Goal: Information Seeking & Learning: Learn about a topic

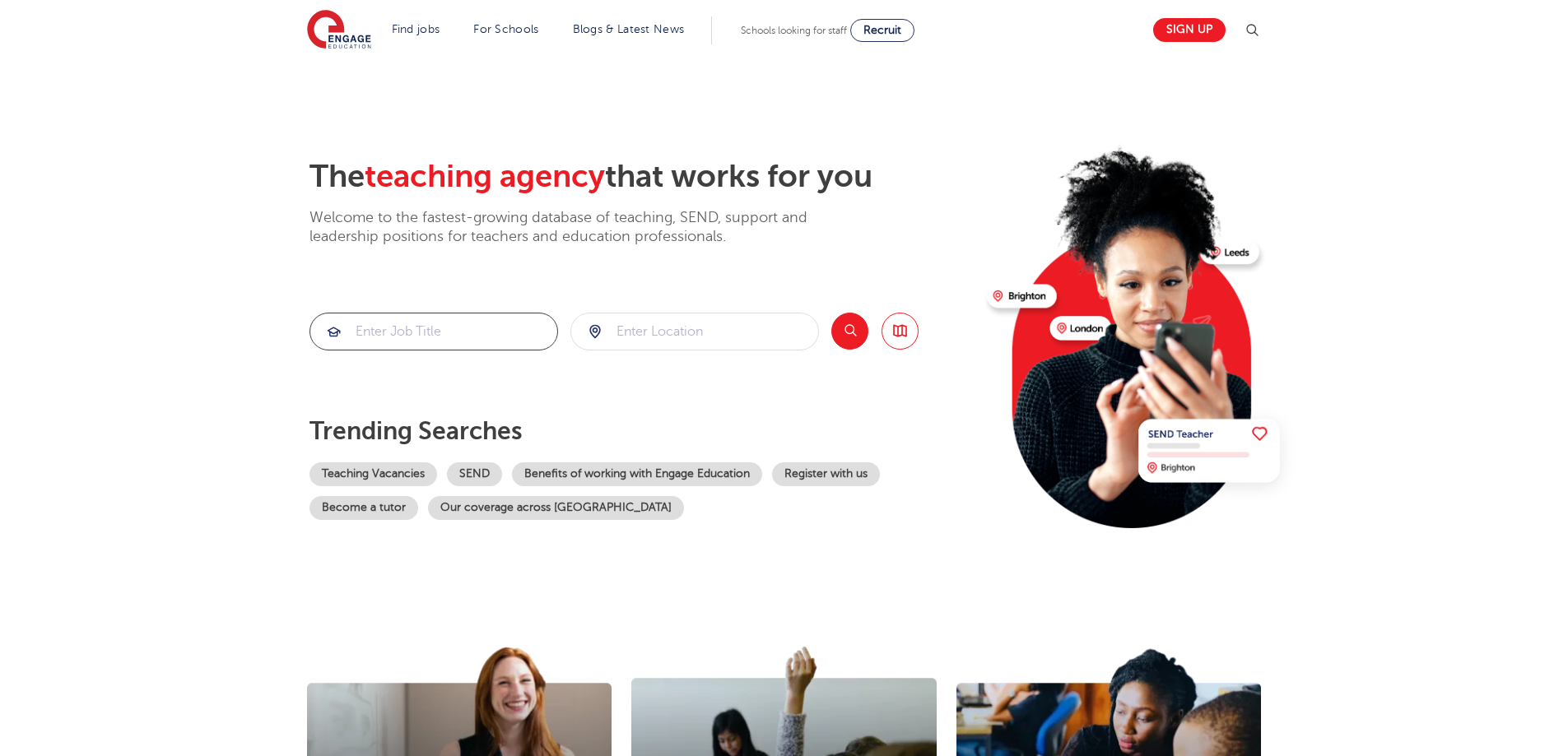
click at [506, 327] on input "search" at bounding box center [434, 331] width 246 height 37
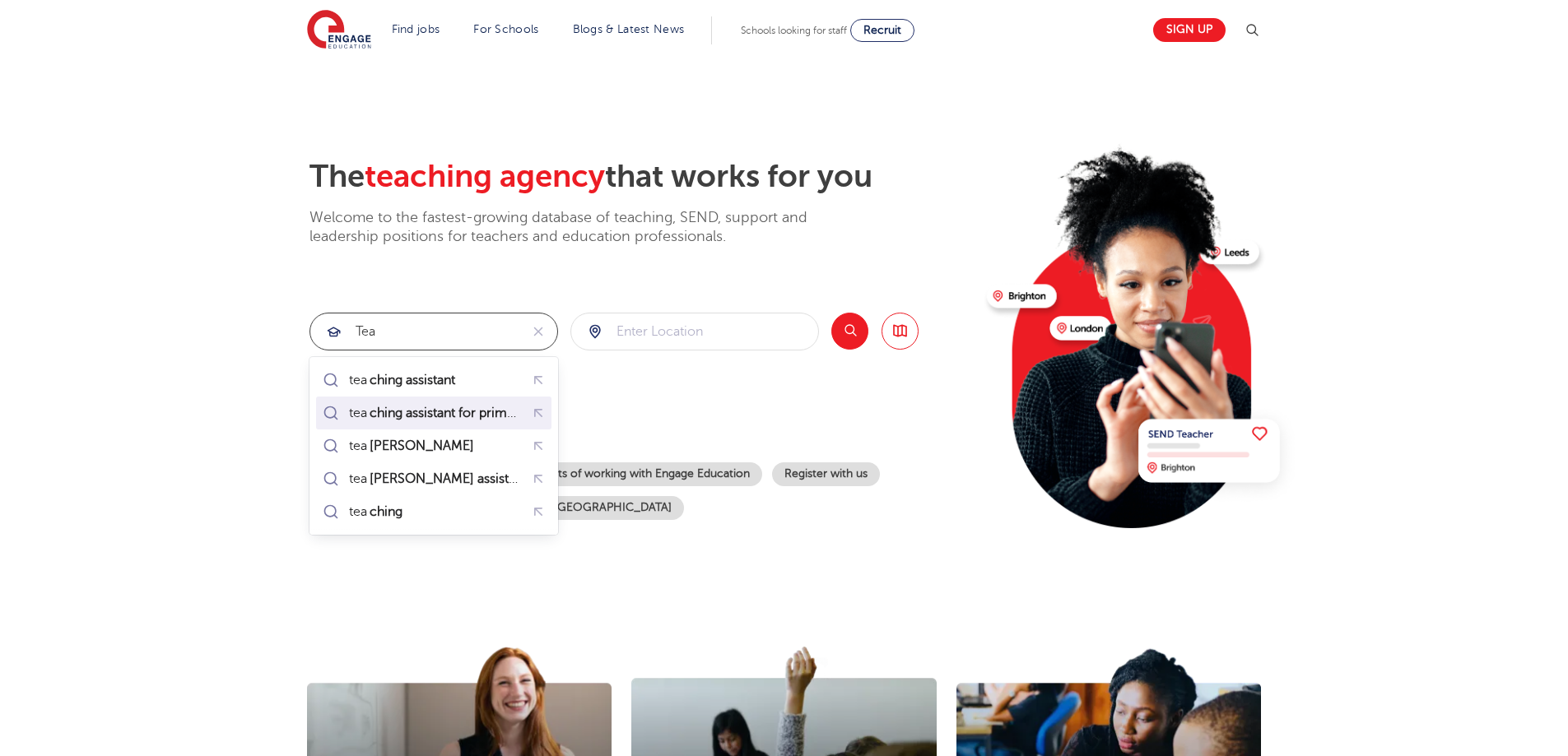
click at [486, 409] on mark "ching assistant for primary" at bounding box center [447, 413] width 160 height 20
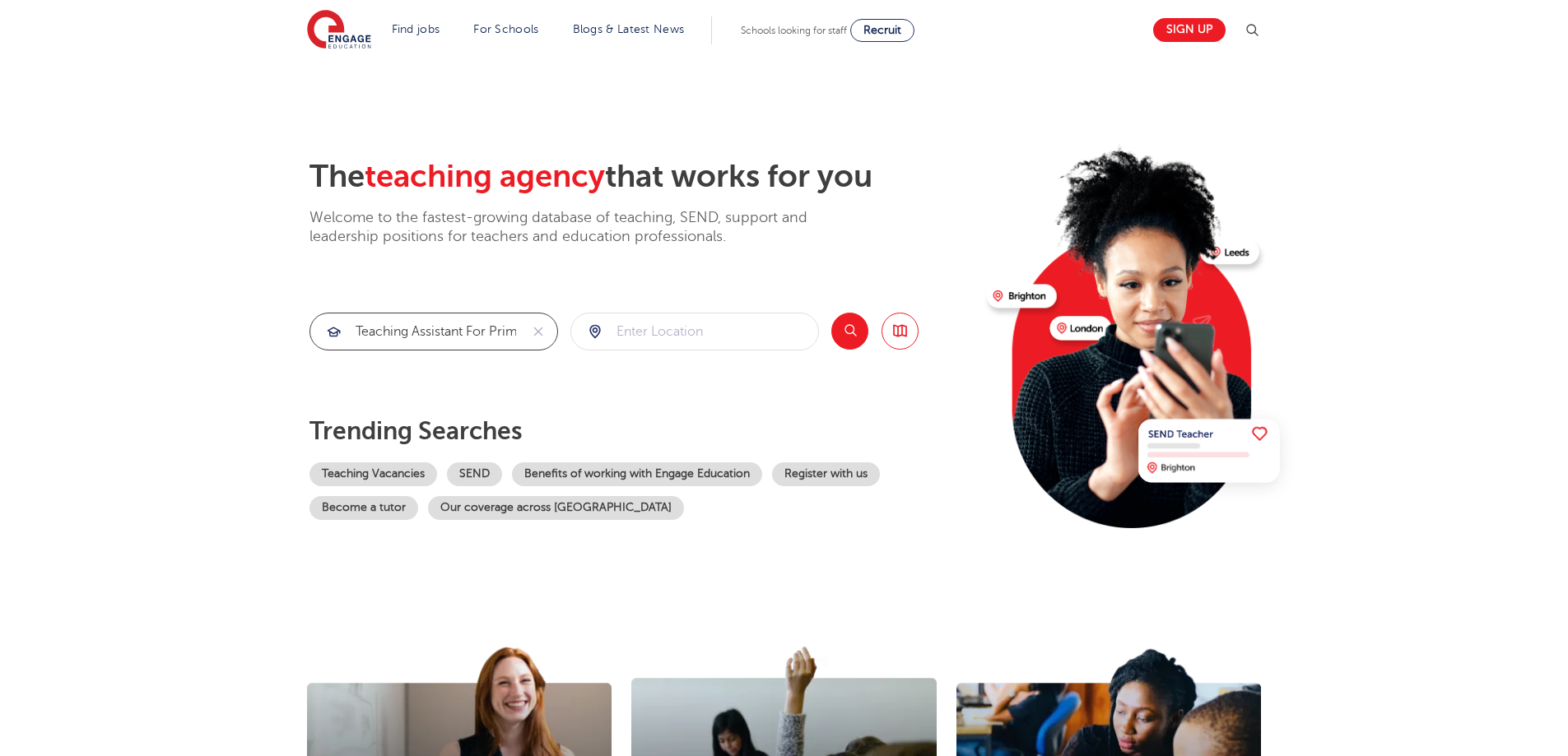
type input "teaching assistant for primary"
click at [676, 335] on input "search" at bounding box center [694, 331] width 246 height 37
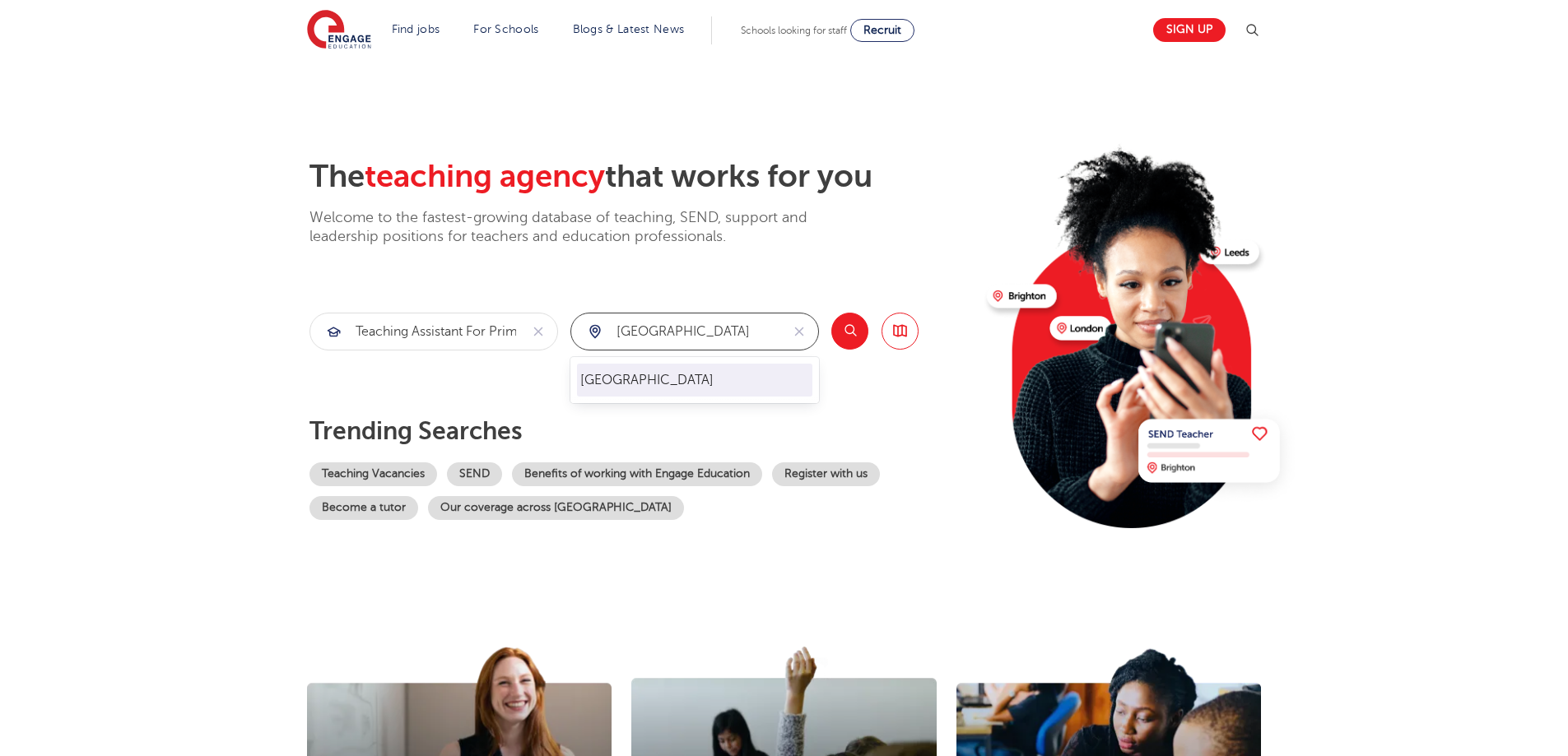
click at [612, 380] on li "[GEOGRAPHIC_DATA]" at bounding box center [695, 380] width 236 height 33
type input "[GEOGRAPHIC_DATA]"
click at [848, 331] on button "Search" at bounding box center [849, 331] width 37 height 37
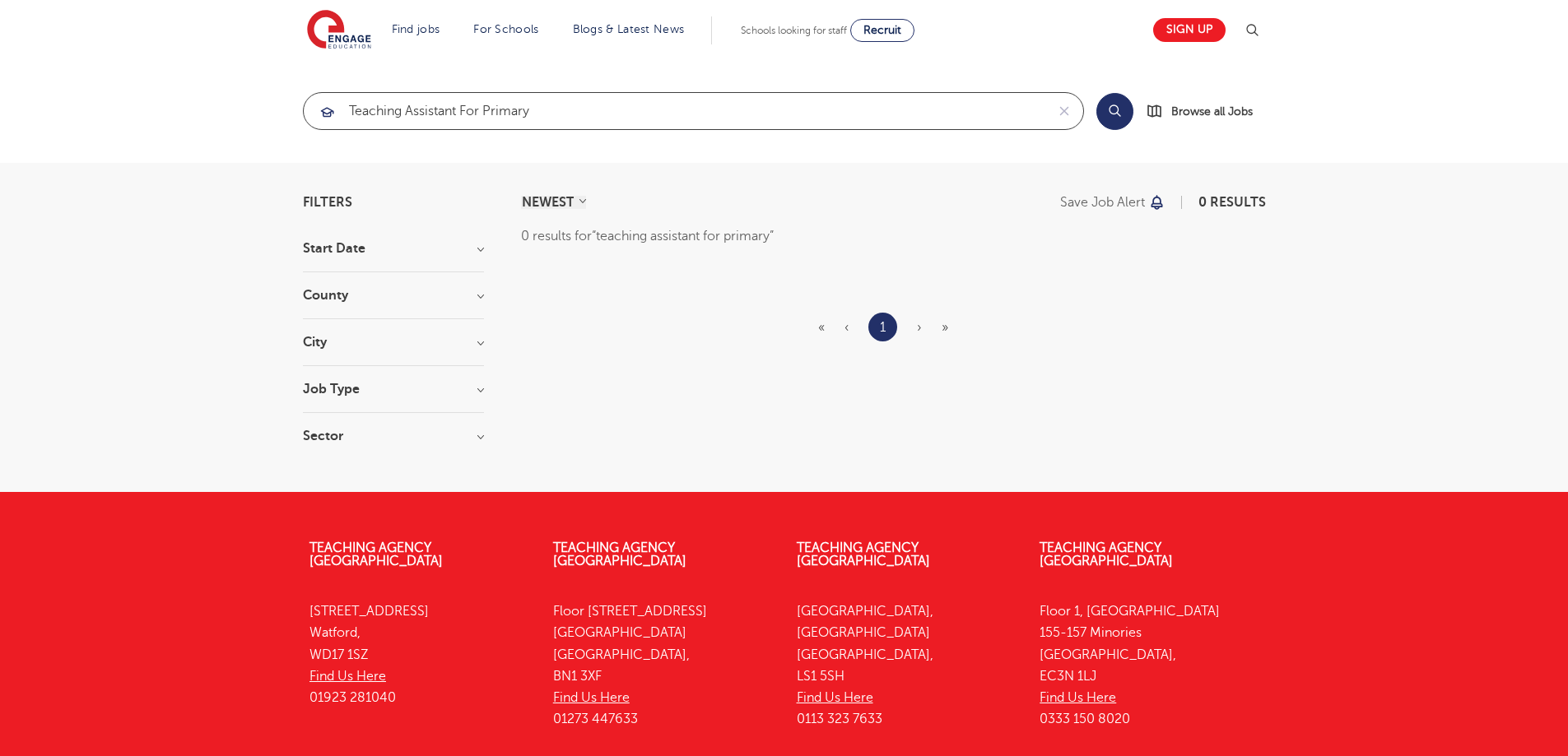
click at [596, 118] on input "teaching assistant for primary" at bounding box center [674, 111] width 741 height 37
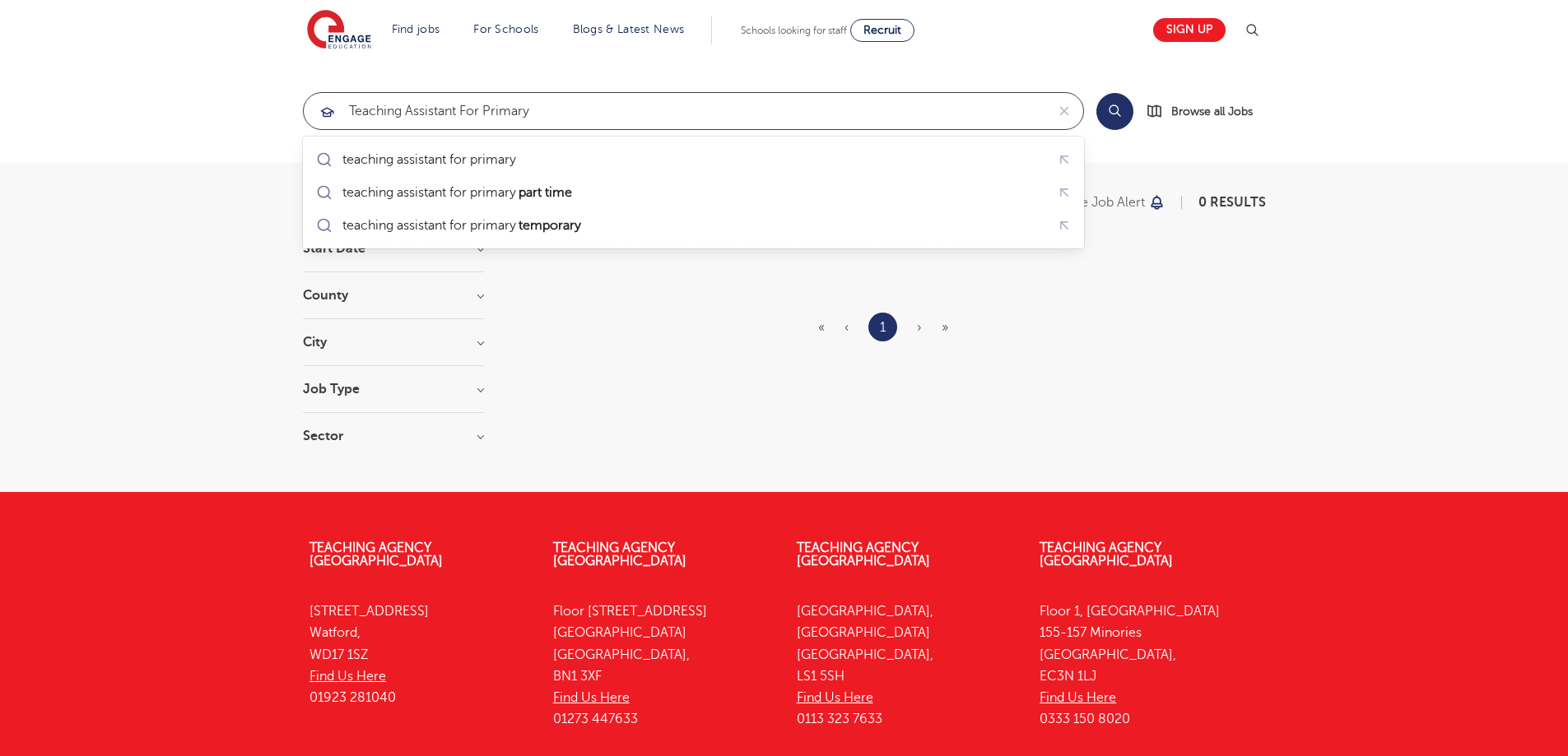
drag, startPoint x: 586, startPoint y: 102, endPoint x: 462, endPoint y: 112, distance: 124.4
click at [462, 112] on input "teaching assistant for primary" at bounding box center [674, 111] width 741 height 37
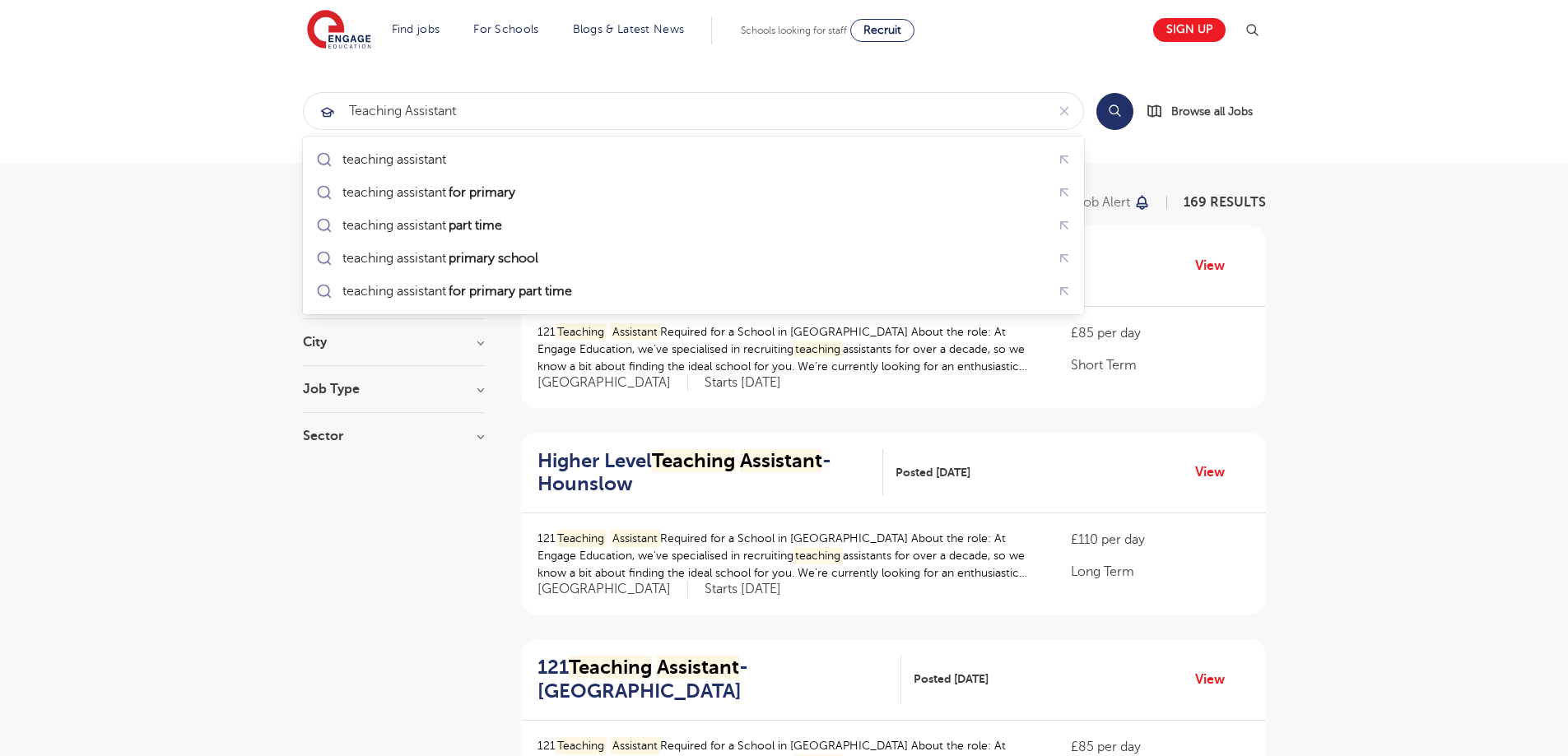
click at [1116, 109] on button "Search" at bounding box center [1115, 111] width 37 height 37
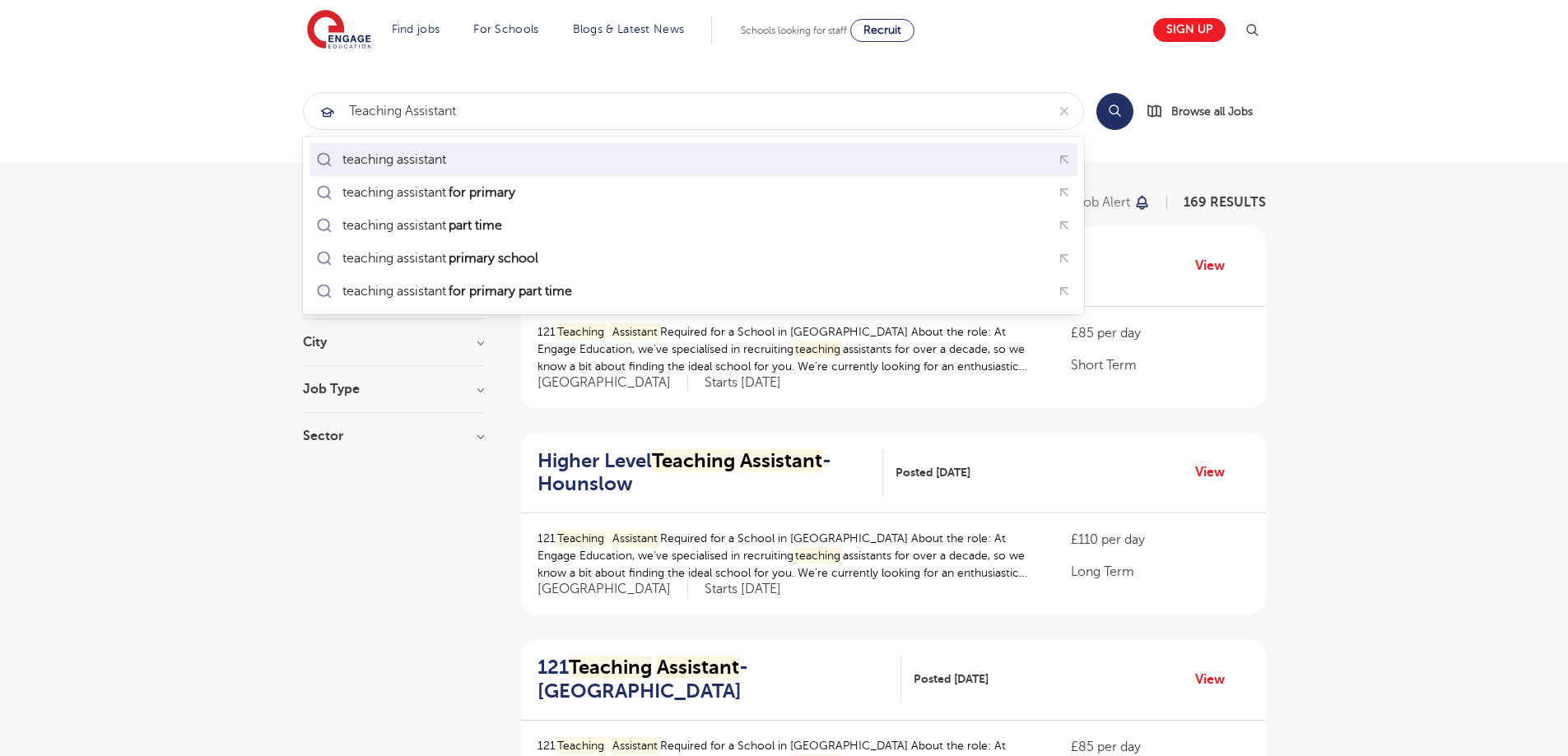
click at [652, 158] on div "teaching assistant" at bounding box center [693, 160] width 761 height 26
type input "teaching assistant"
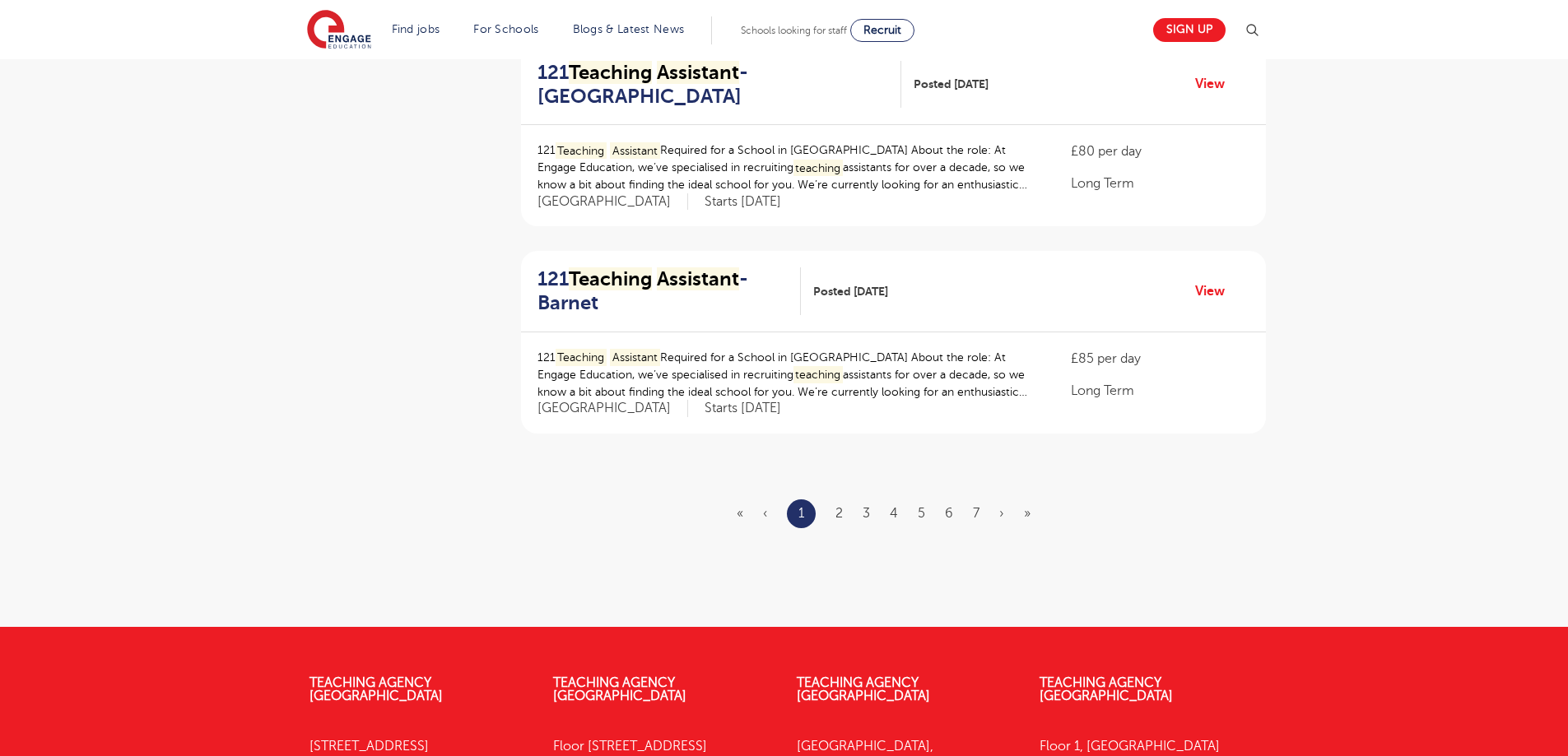
scroll to position [1893, 0]
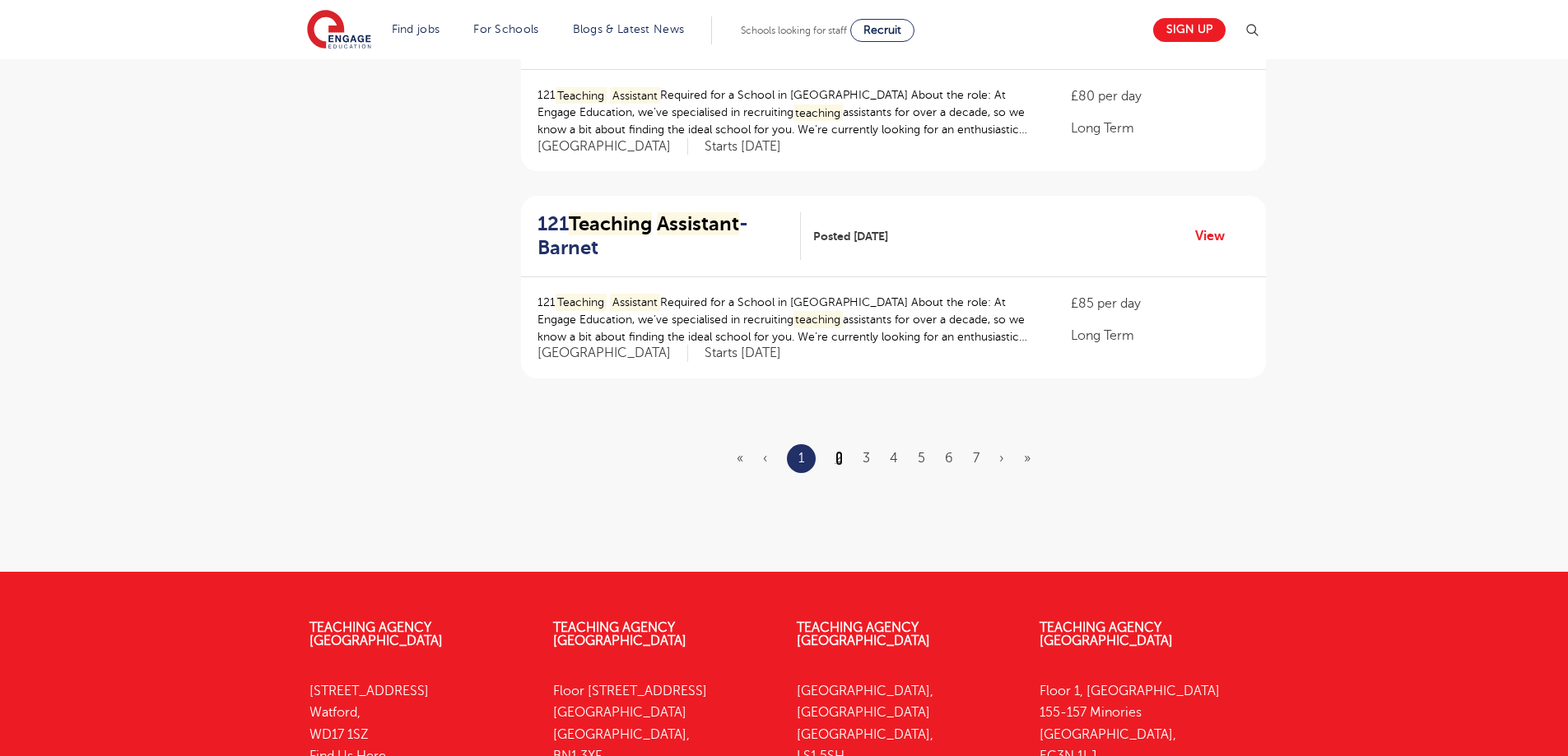
click at [840, 455] on link "2" at bounding box center [838, 458] width 7 height 15
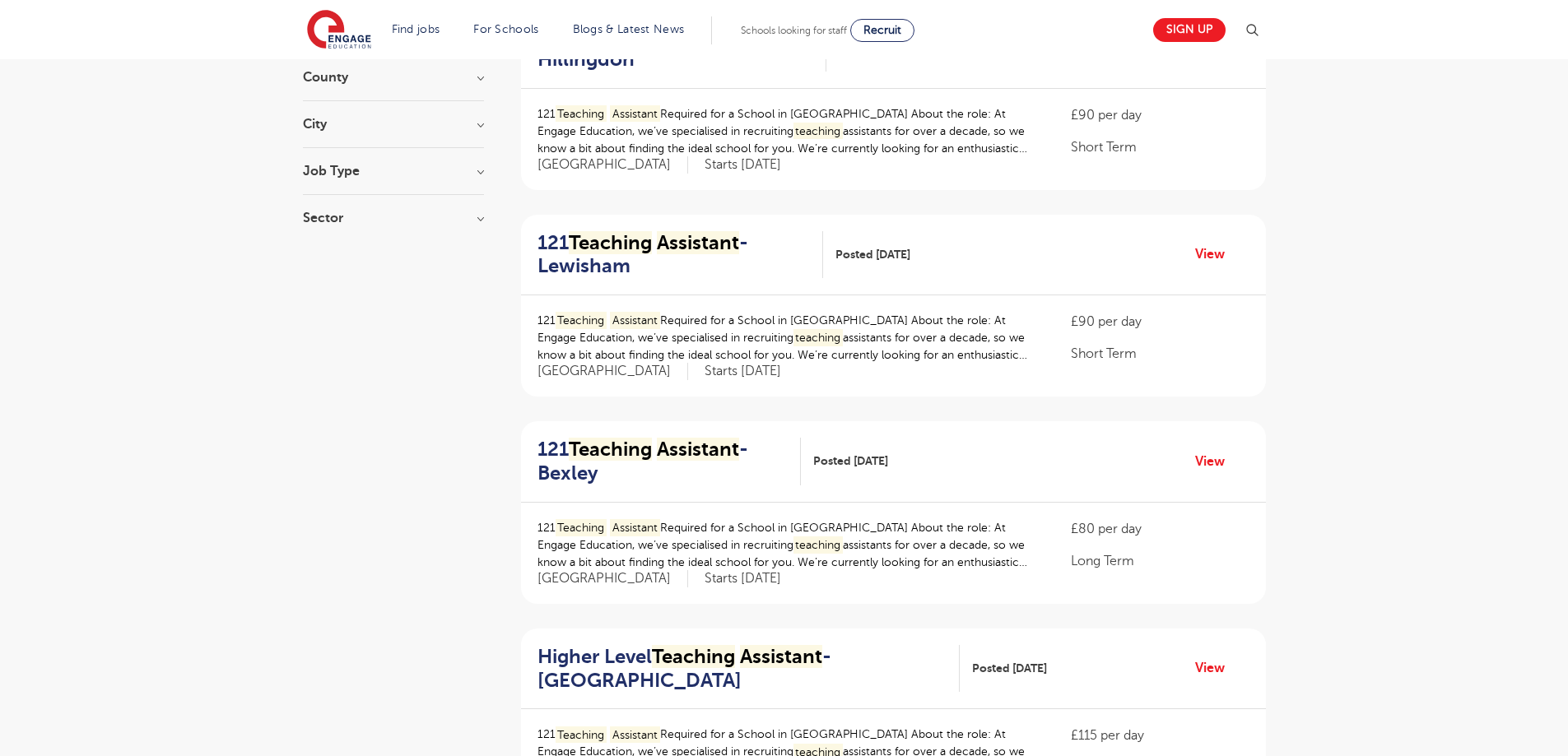
scroll to position [246, 0]
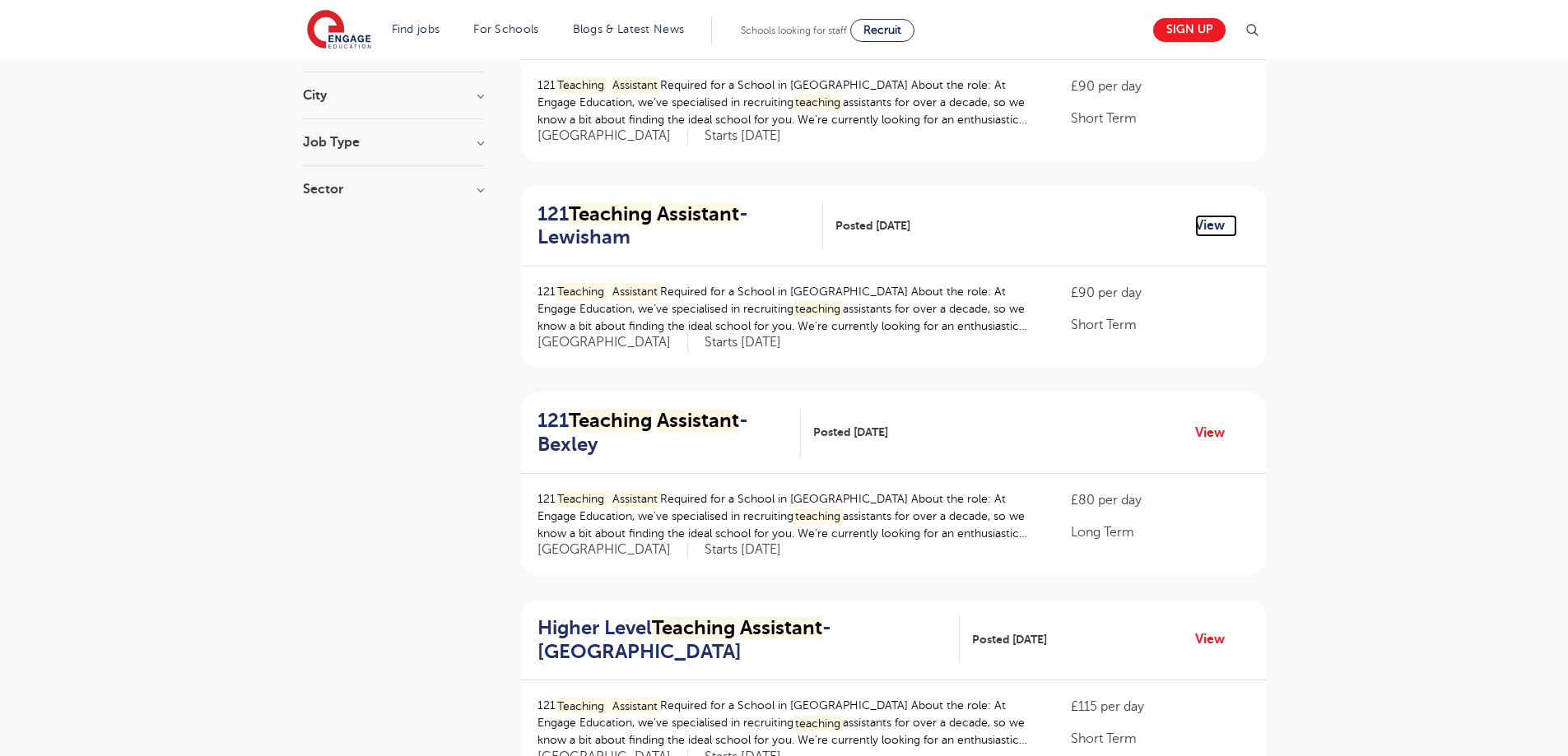
click at [1208, 229] on link "View" at bounding box center [1216, 226] width 42 height 22
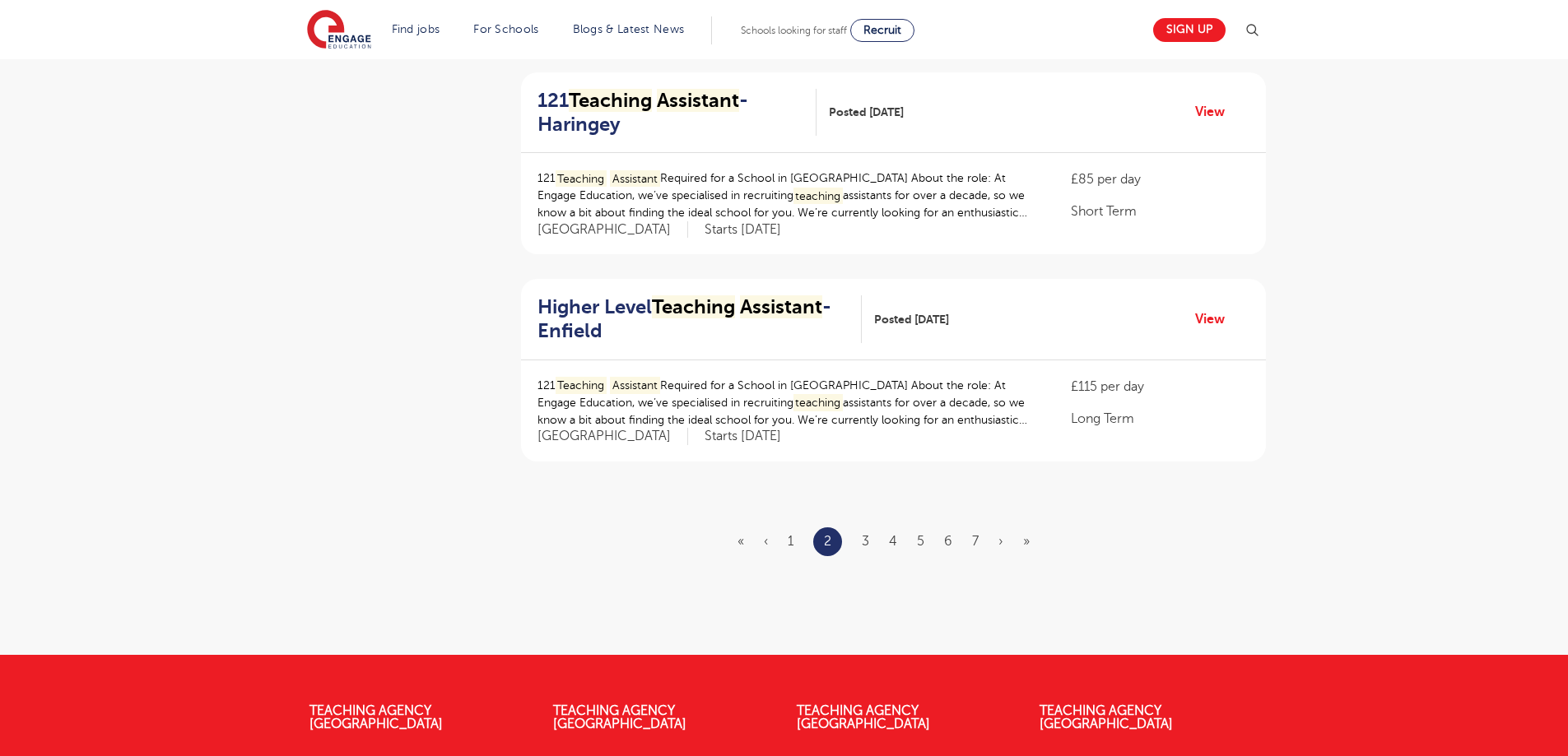
scroll to position [1810, 0]
click at [866, 538] on link "3" at bounding box center [865, 540] width 7 height 15
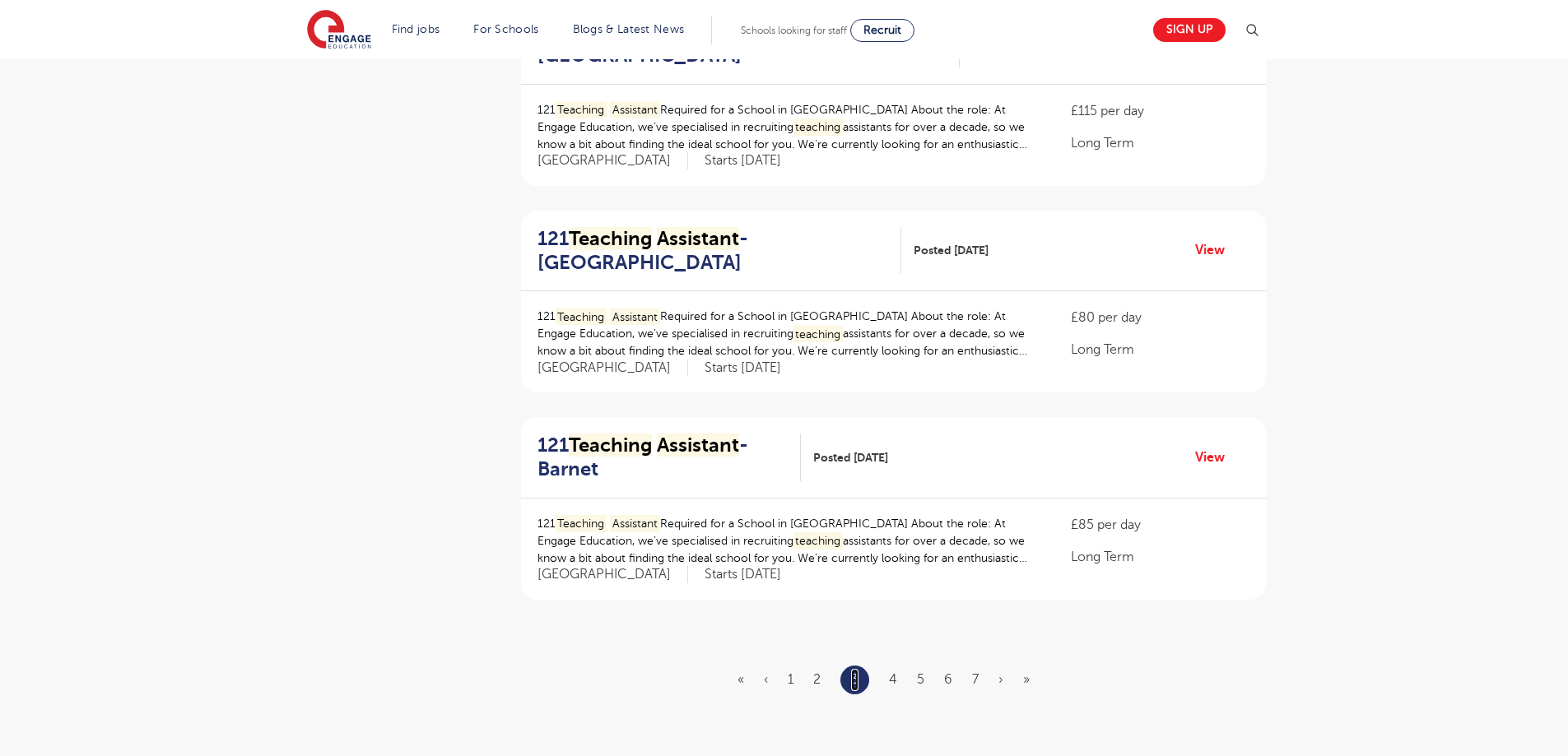
scroll to position [1728, 0]
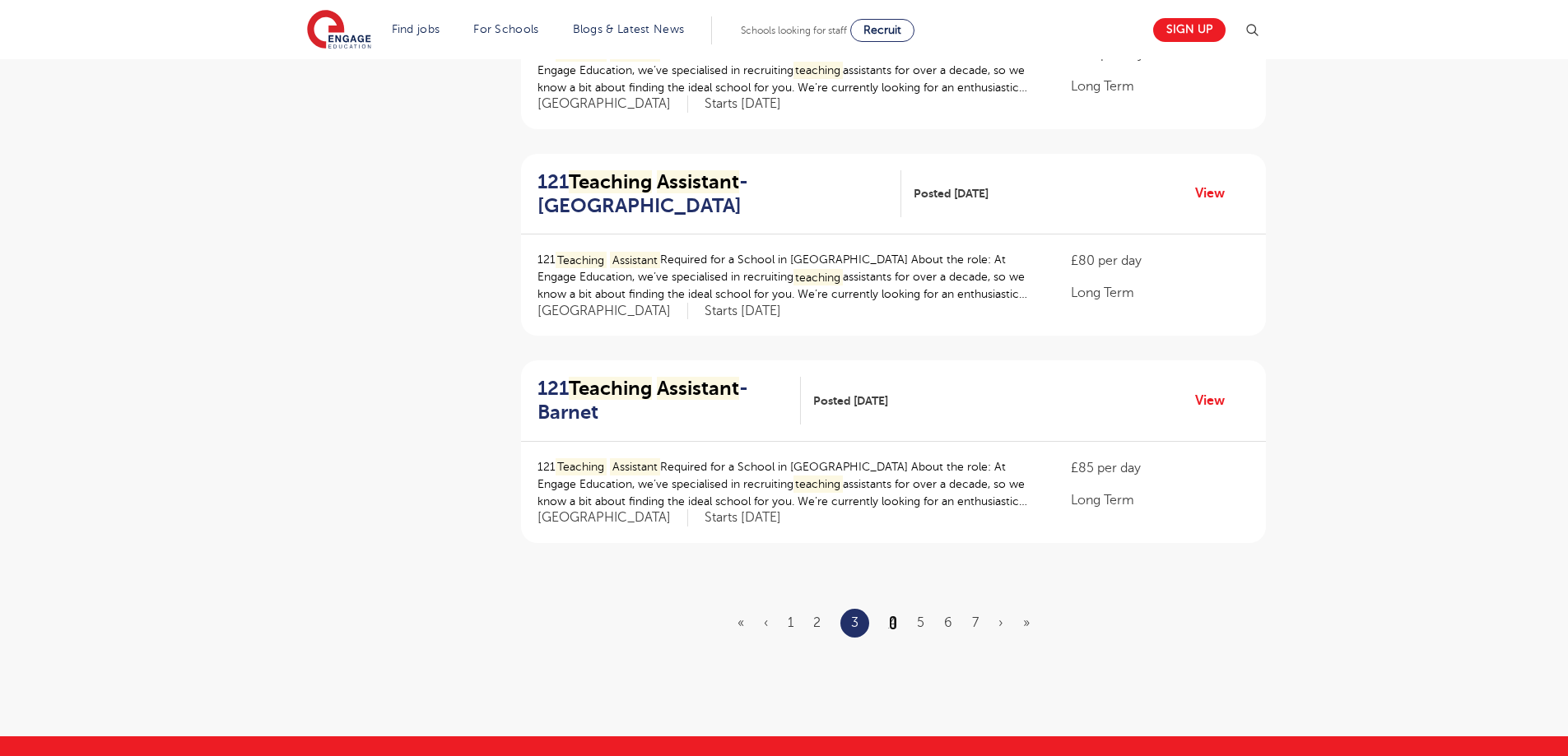
click at [895, 622] on link "4" at bounding box center [893, 622] width 8 height 15
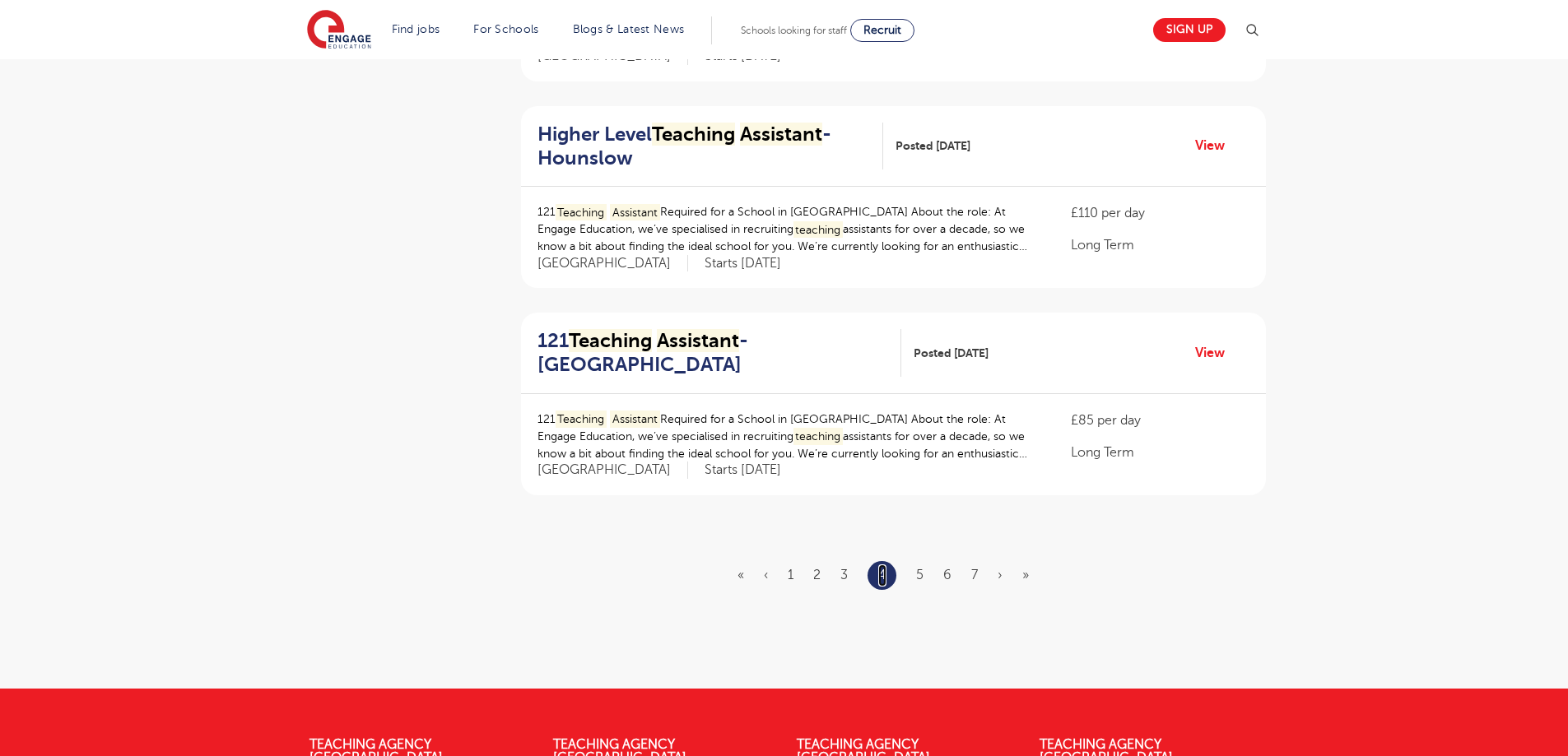
scroll to position [1810, 0]
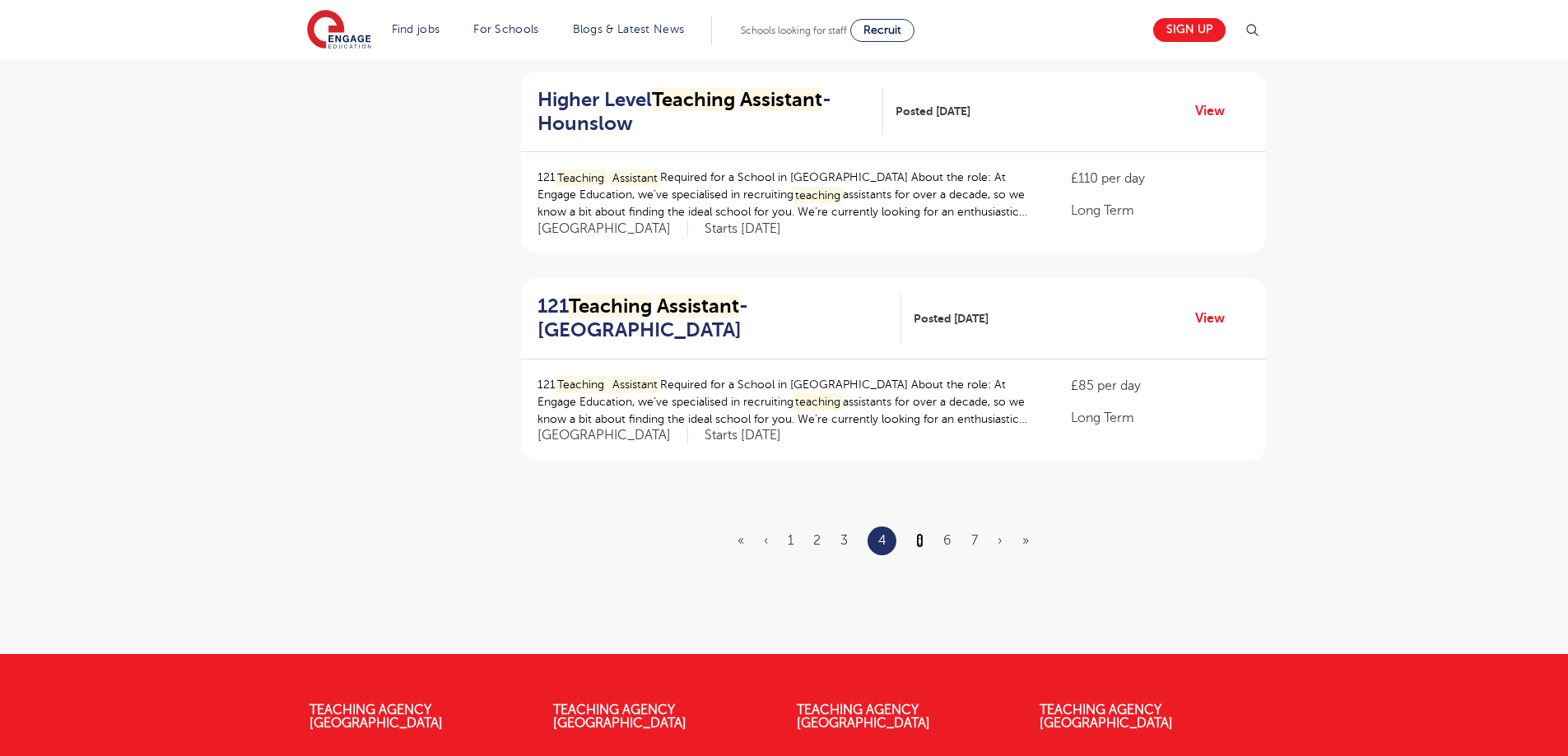
click at [918, 541] on link "5" at bounding box center [920, 540] width 7 height 15
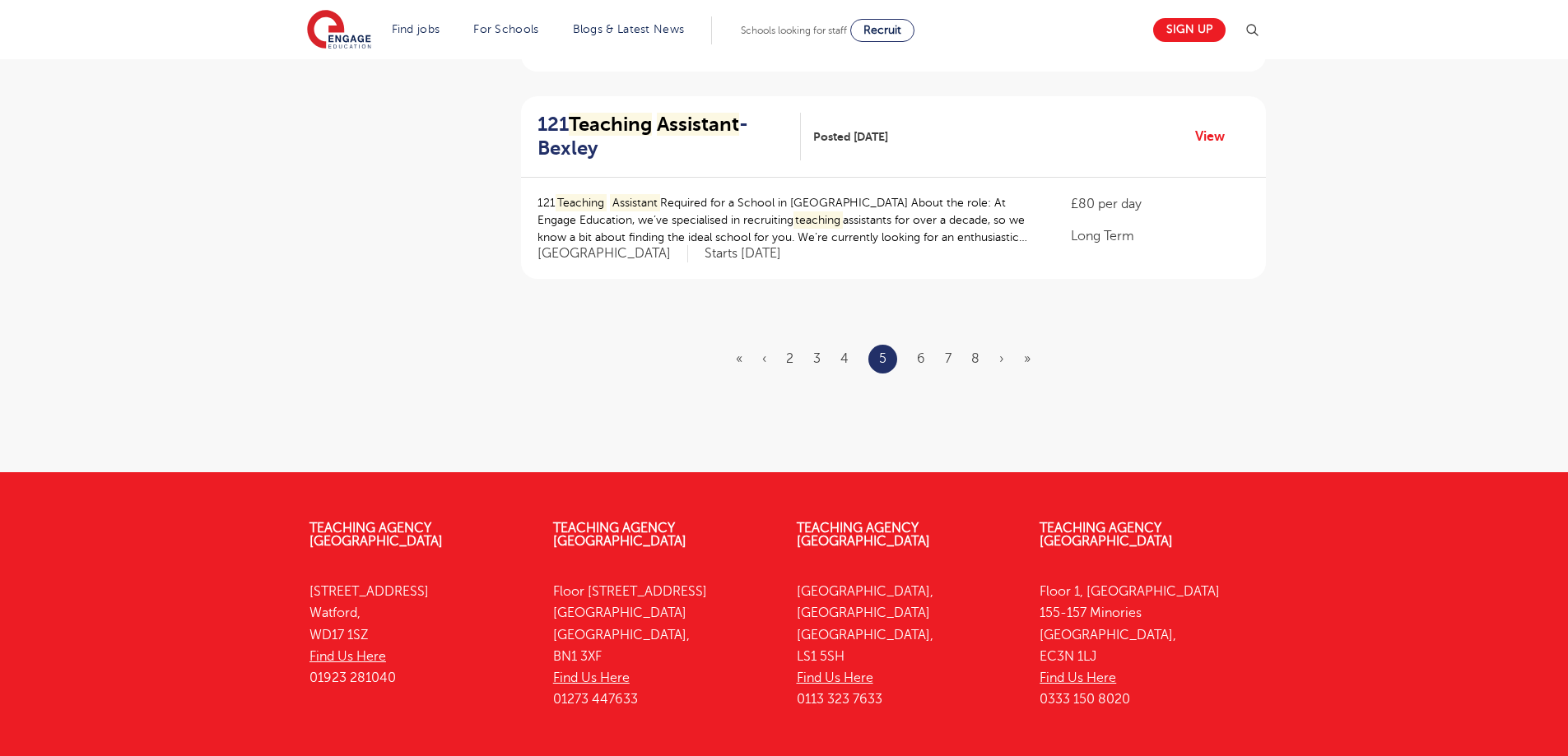
scroll to position [2057, 0]
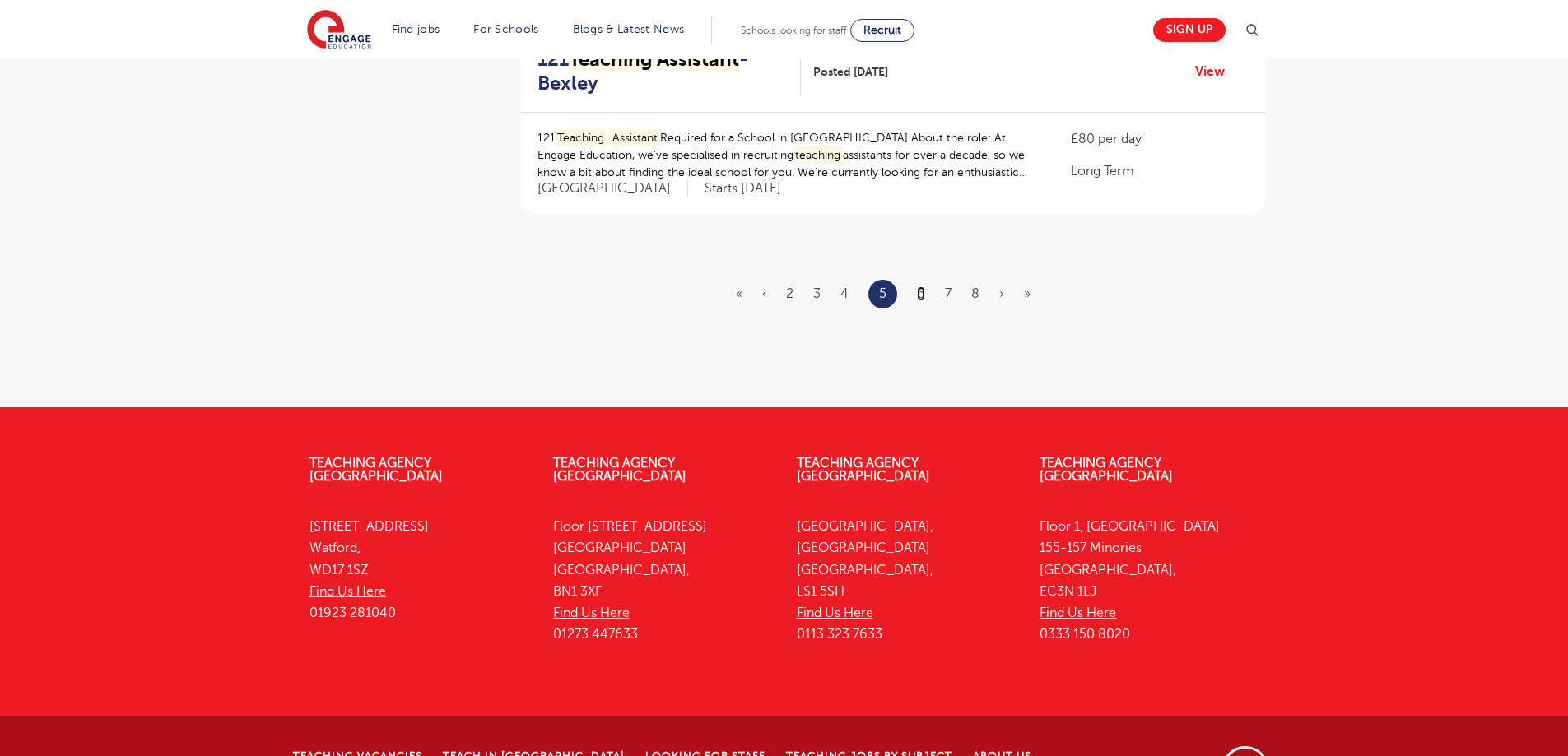
click at [918, 290] on link "6" at bounding box center [921, 293] width 8 height 15
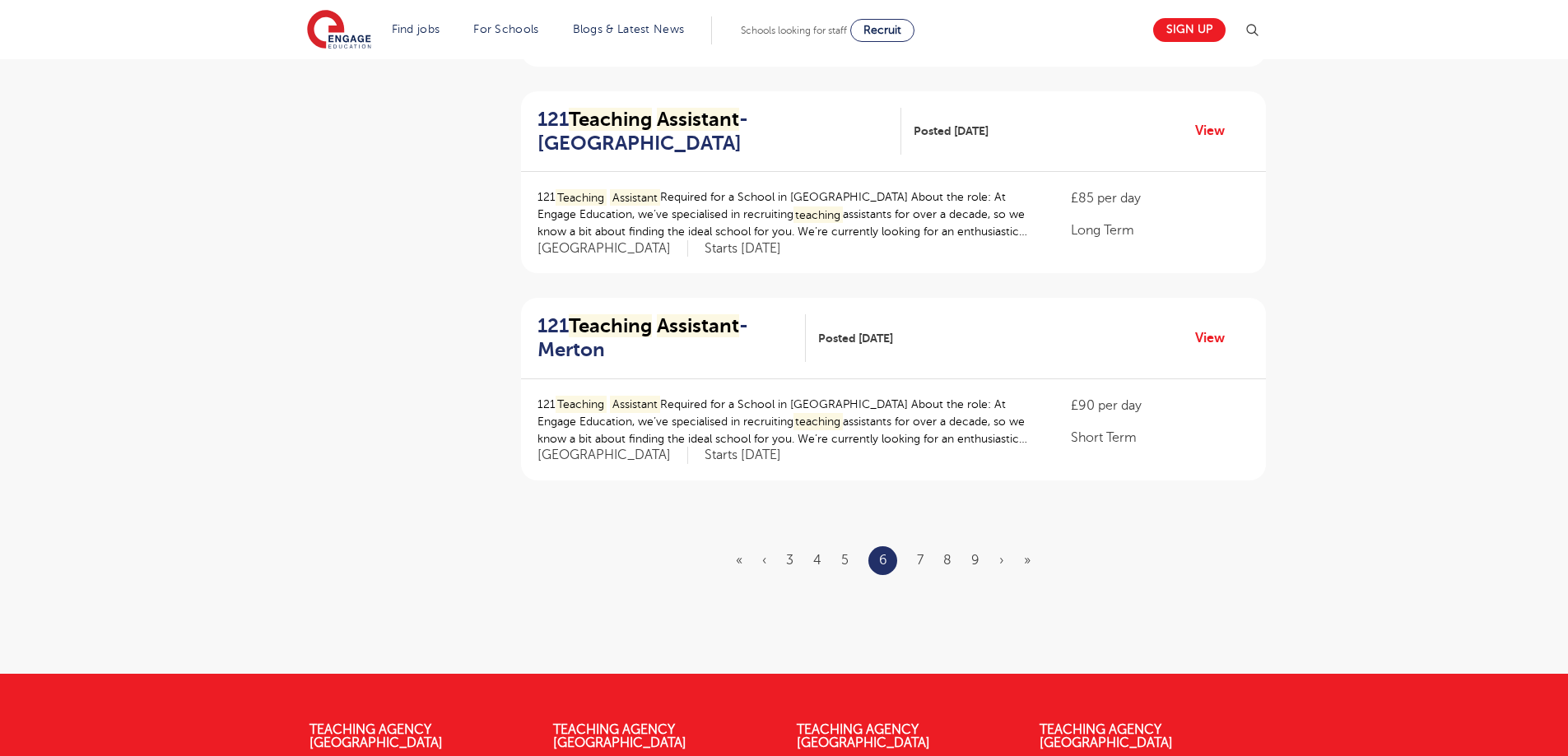
scroll to position [1810, 0]
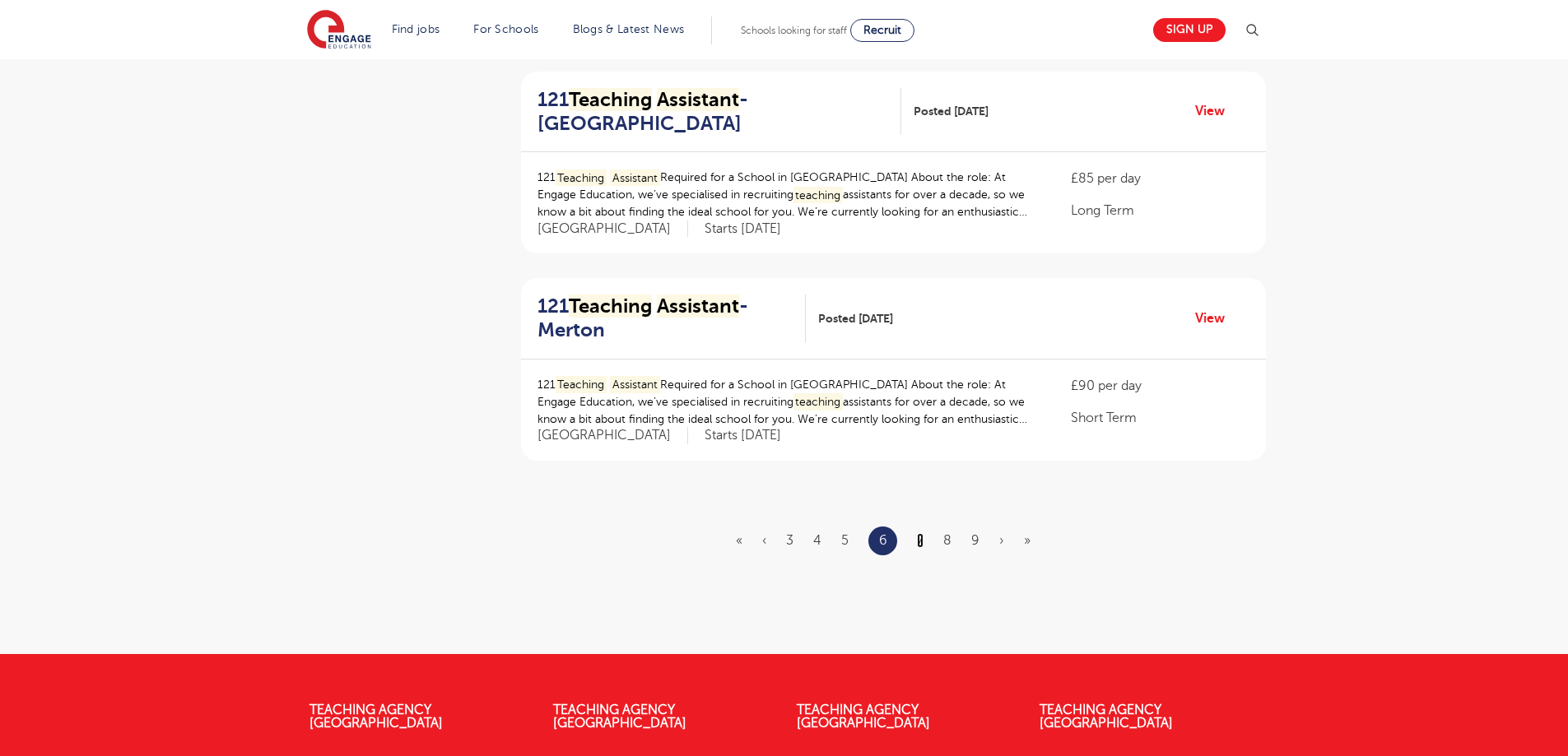
click at [920, 535] on link "7" at bounding box center [920, 540] width 7 height 15
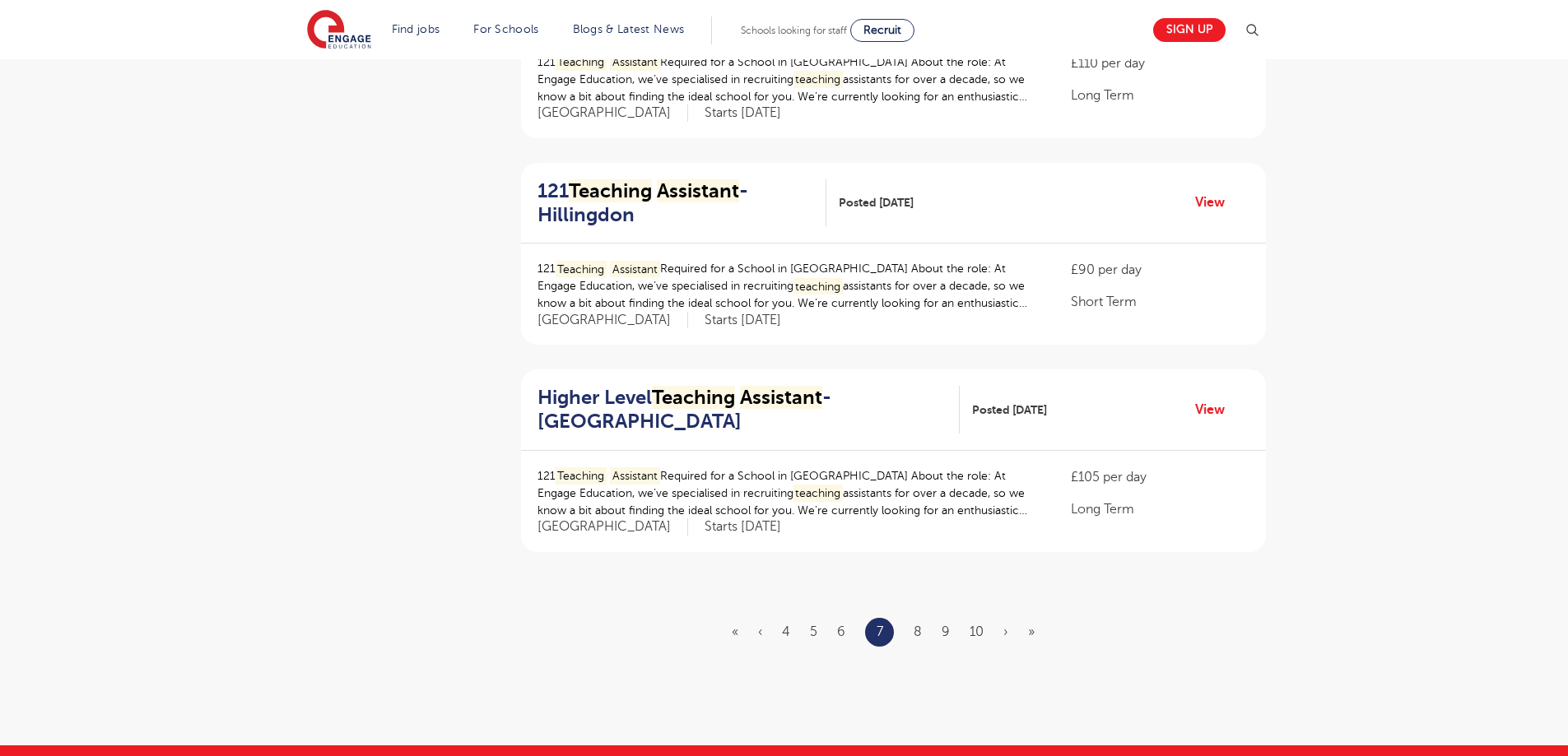
scroll to position [1728, 0]
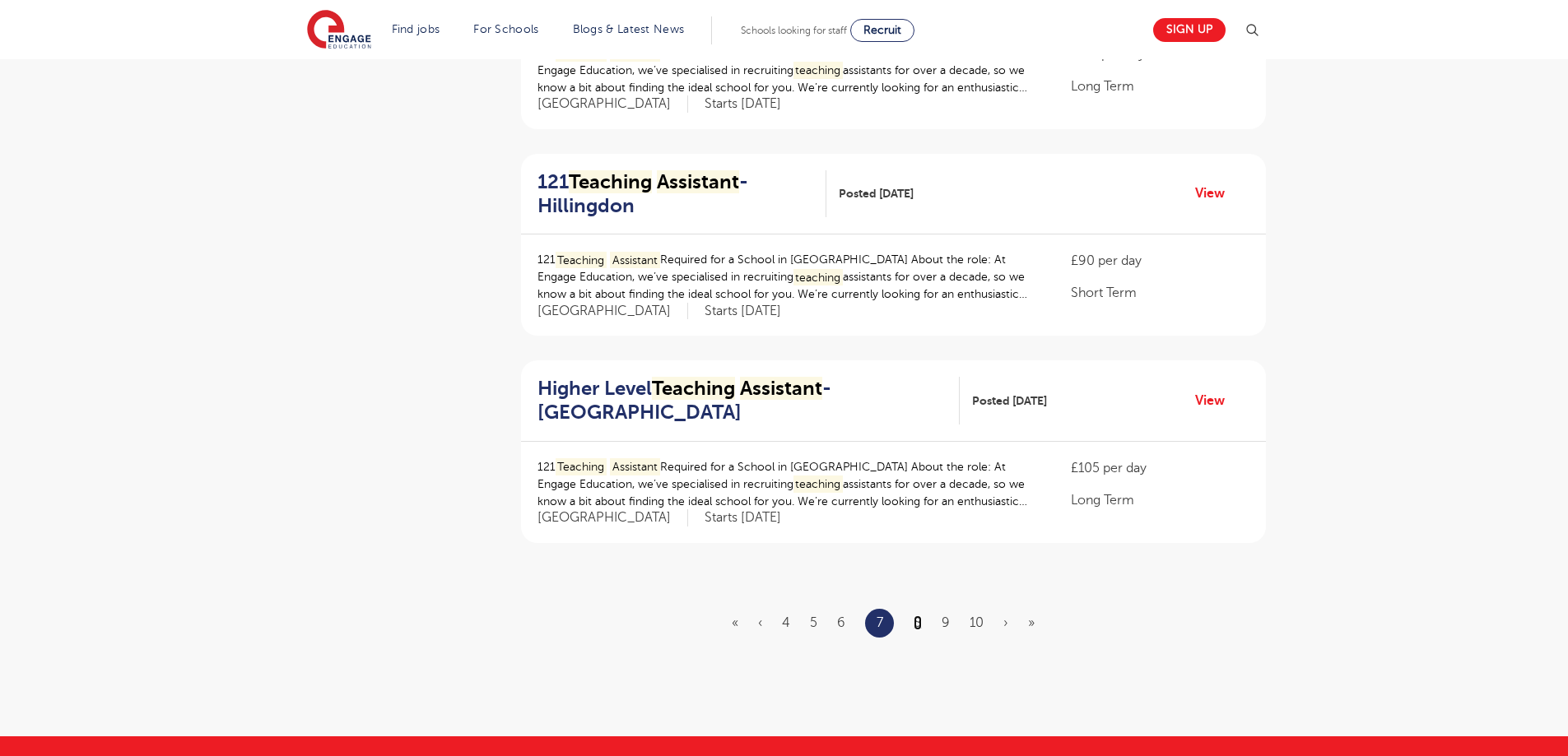
click at [920, 623] on link "8" at bounding box center [918, 622] width 8 height 15
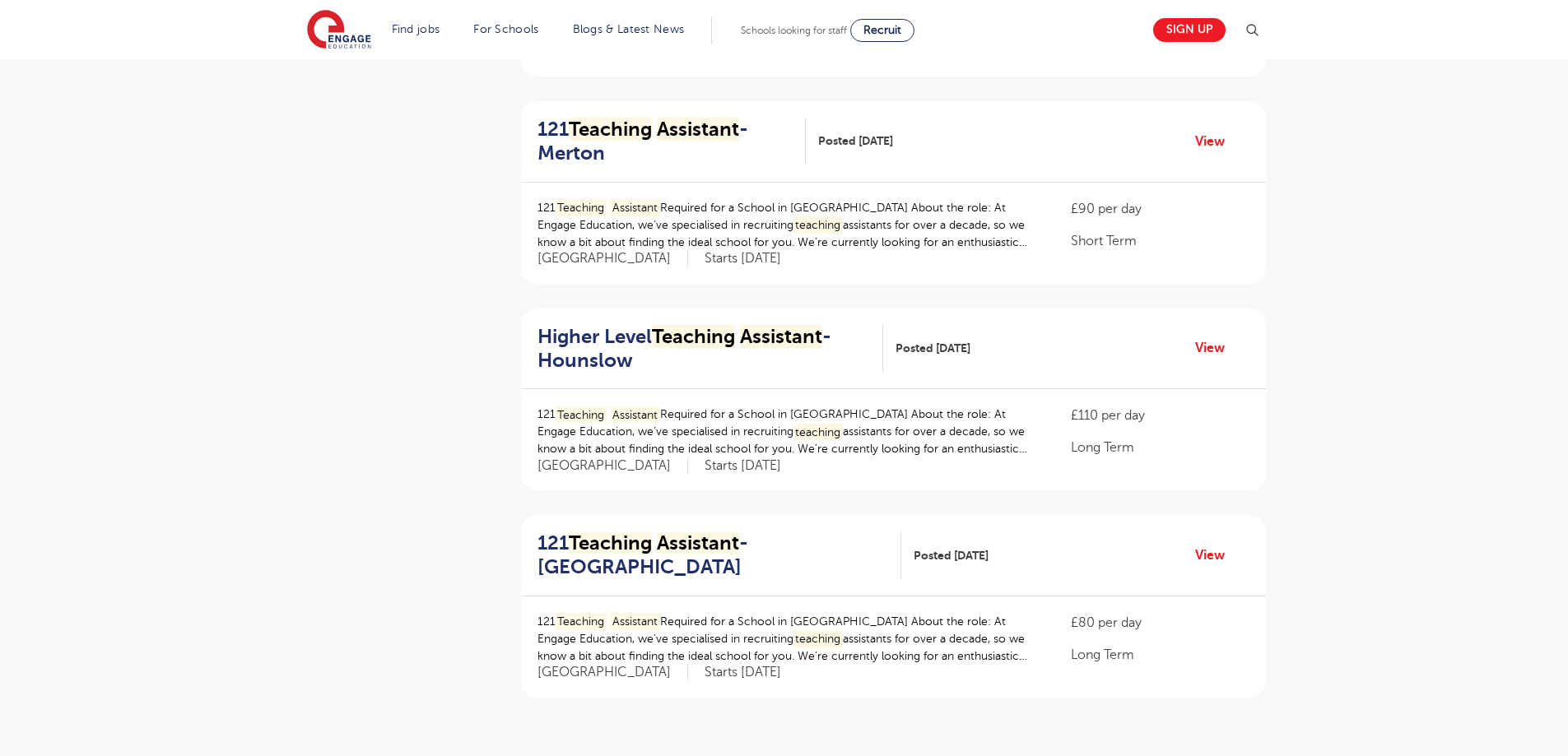
scroll to position [1646, 0]
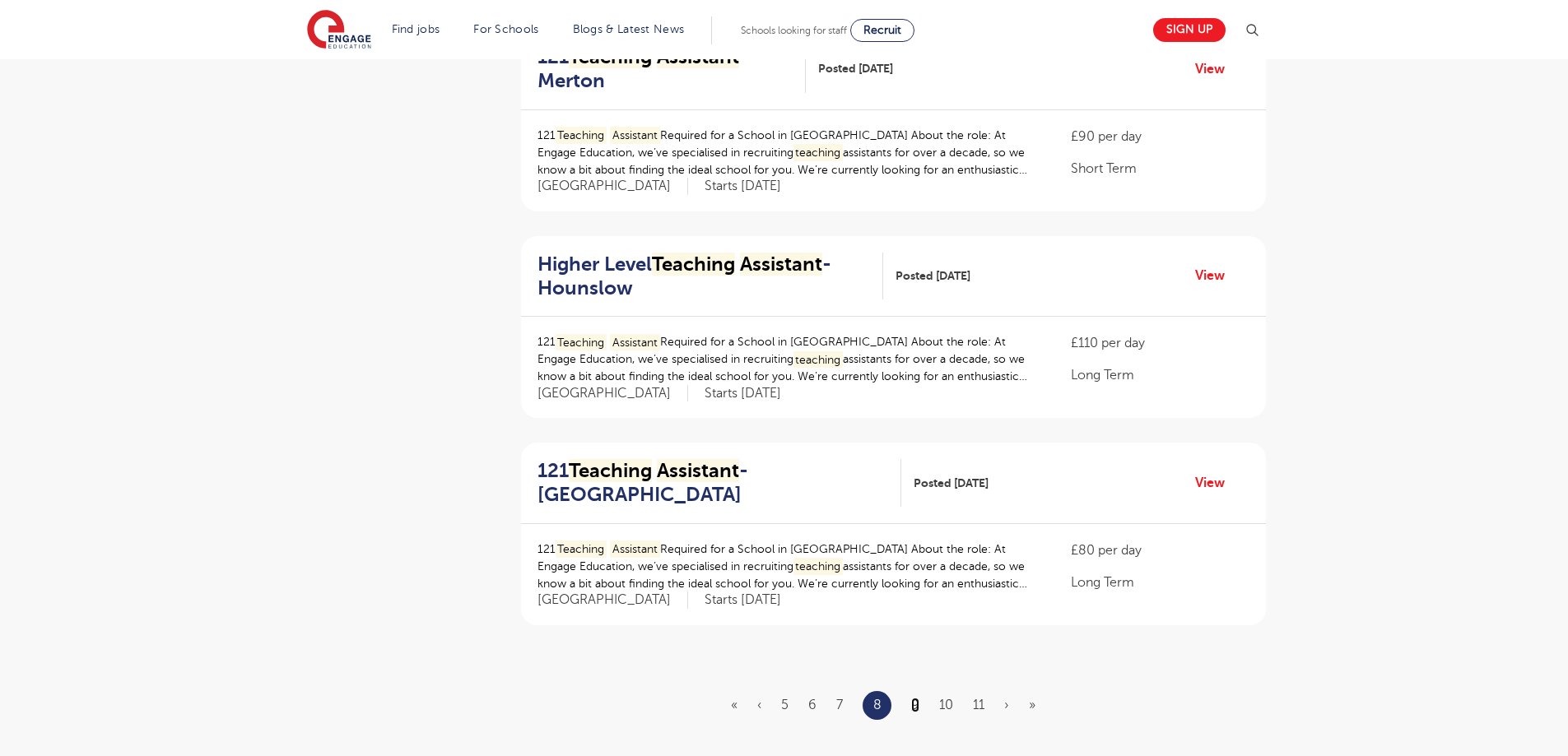
click at [917, 703] on link "9" at bounding box center [916, 705] width 8 height 15
